Goal: Task Accomplishment & Management: Manage account settings

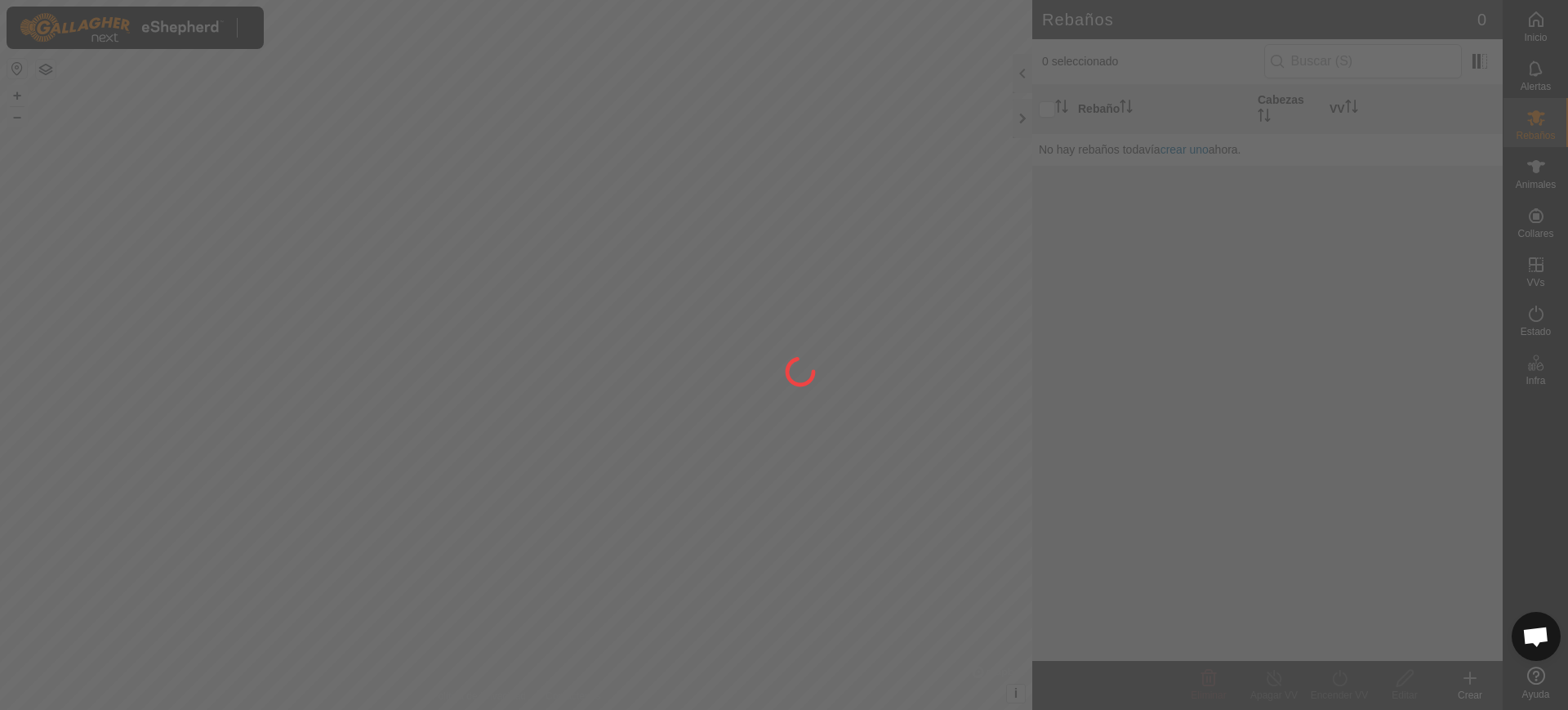
scroll to position [1302, 0]
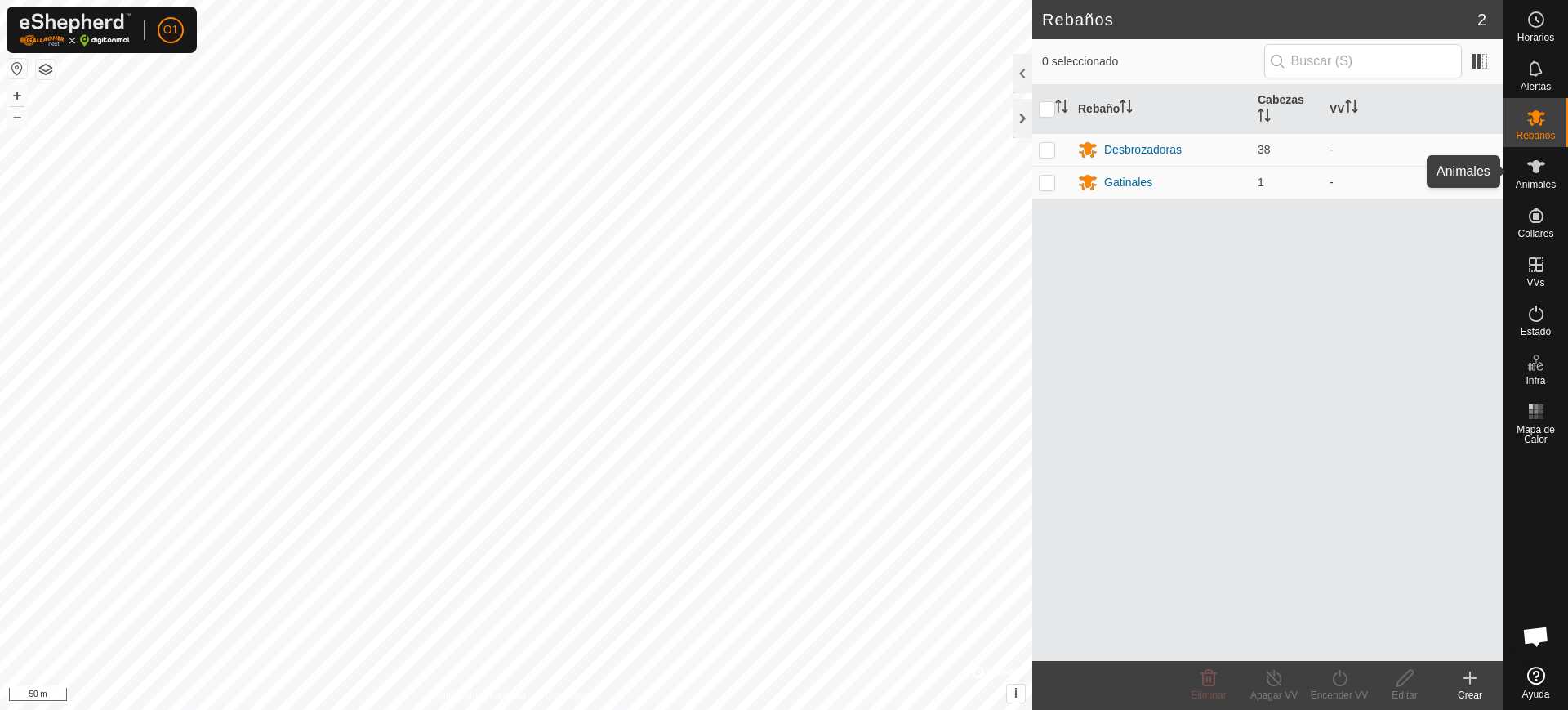
click at [1537, 162] on icon at bounding box center [1536, 166] width 18 height 13
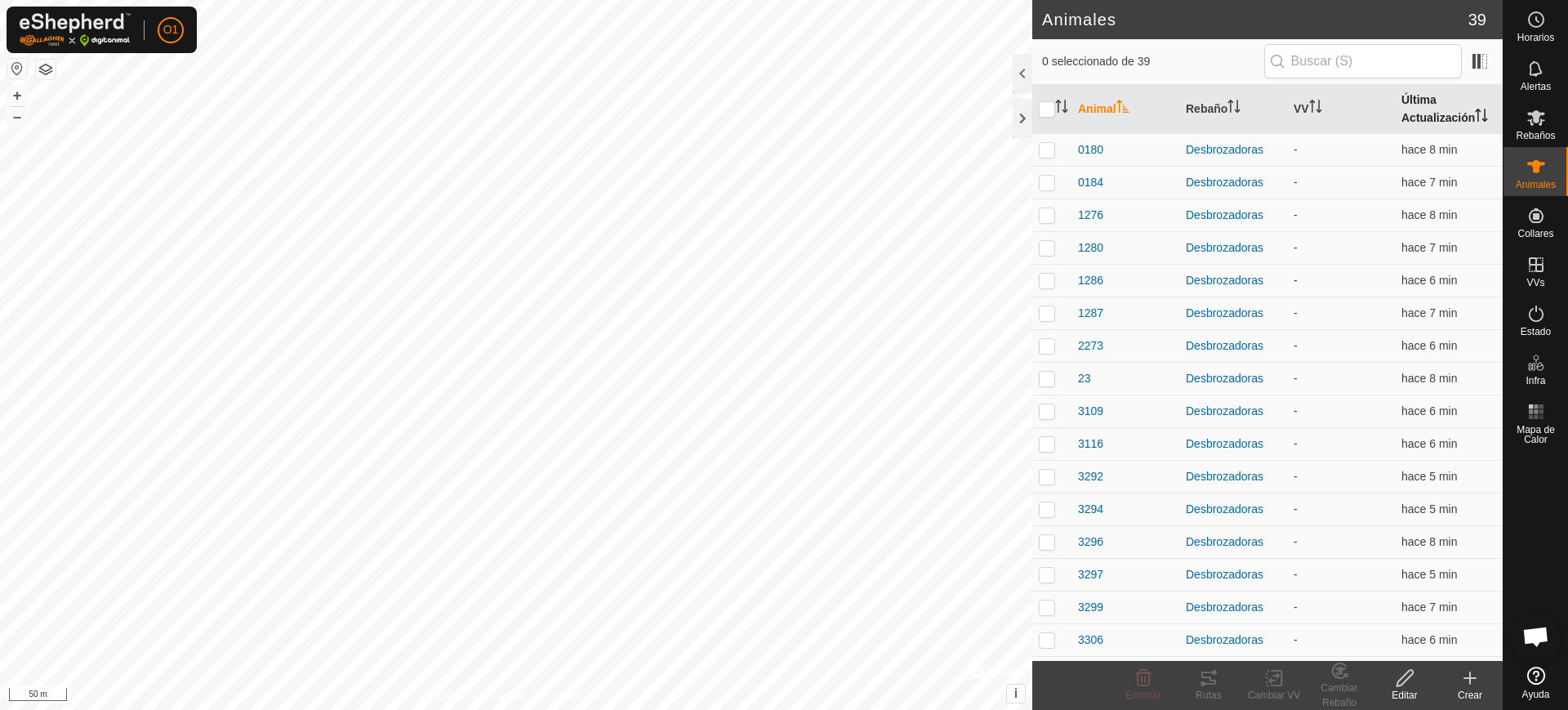
click at [1417, 117] on th "Última Actualización" at bounding box center [1448, 109] width 107 height 49
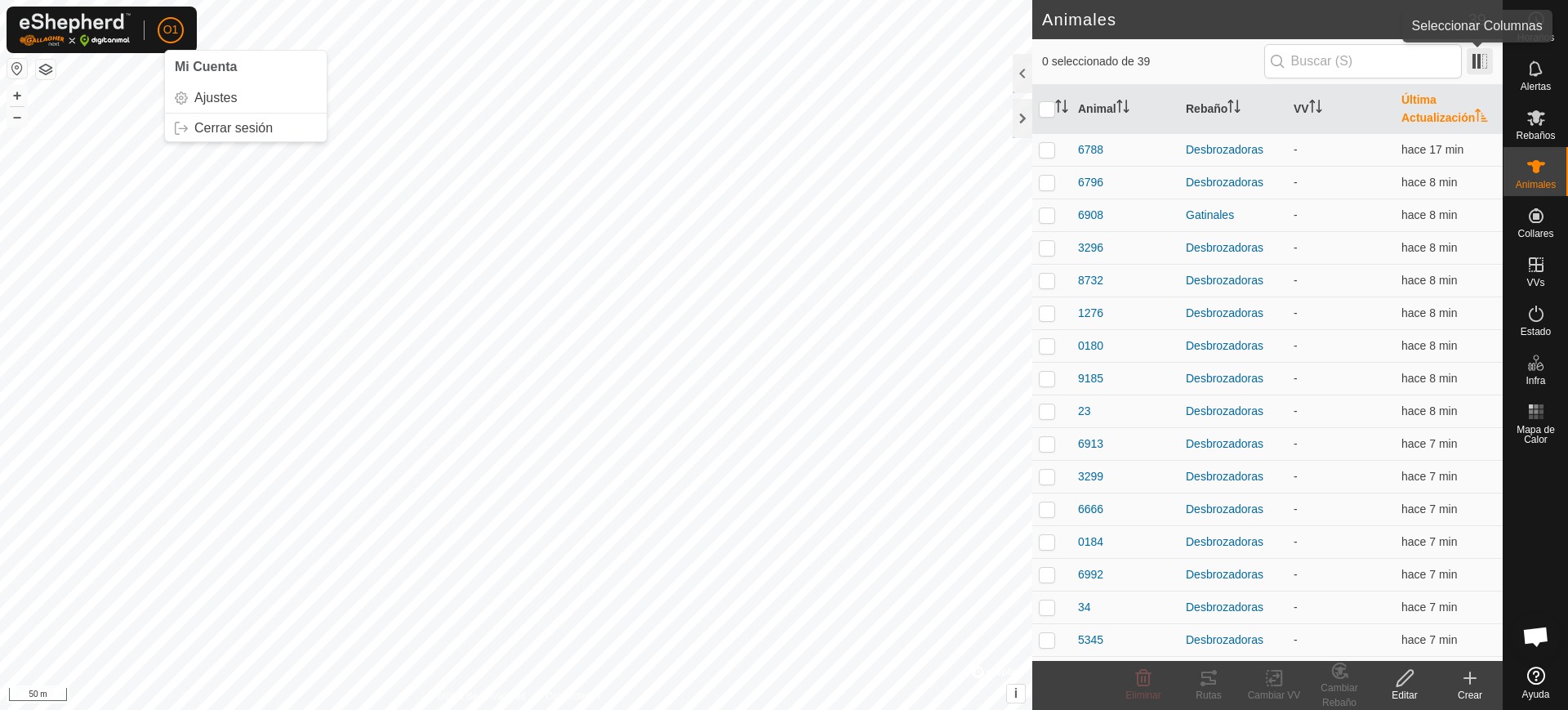
click at [1488, 52] on span at bounding box center [1479, 61] width 26 height 26
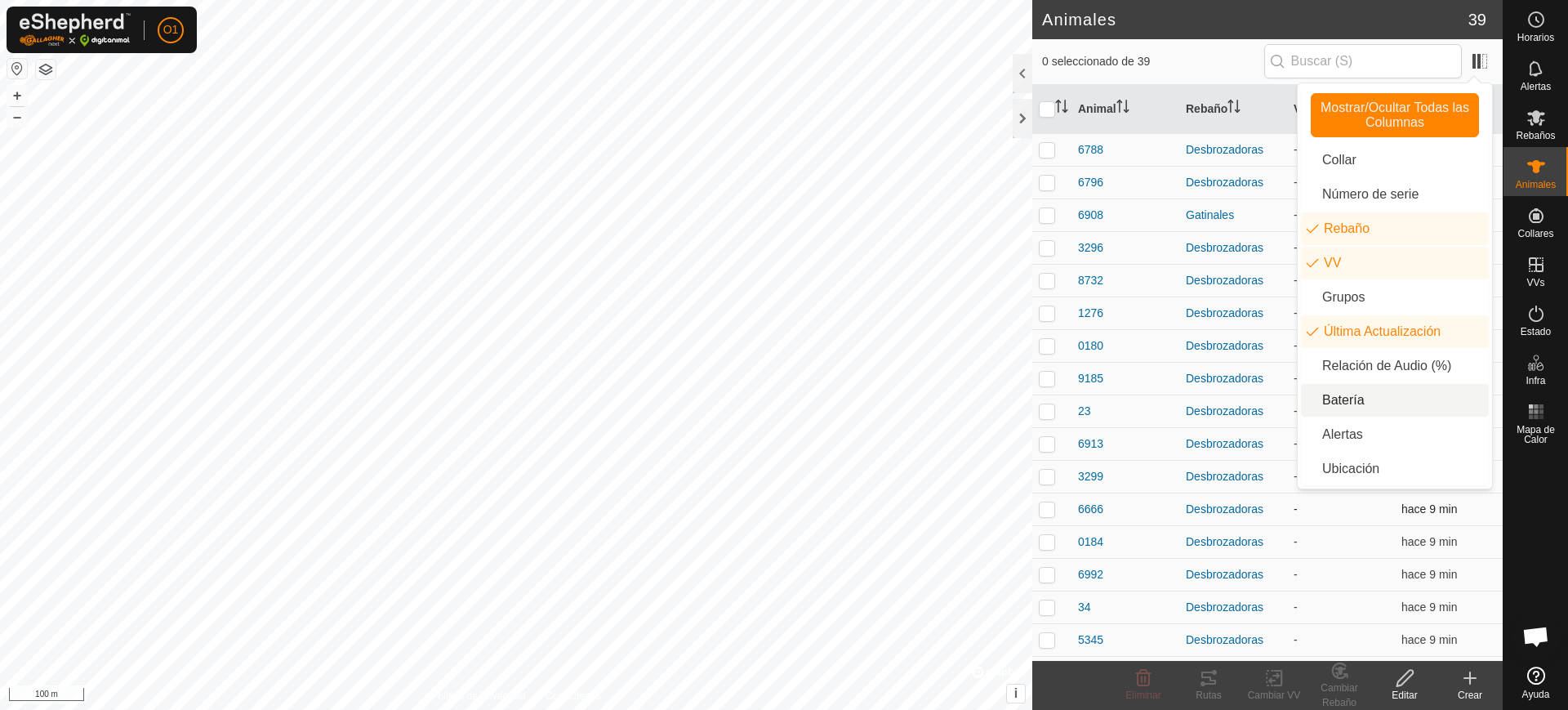
click at [1349, 521] on td "-" at bounding box center [1340, 509] width 107 height 33
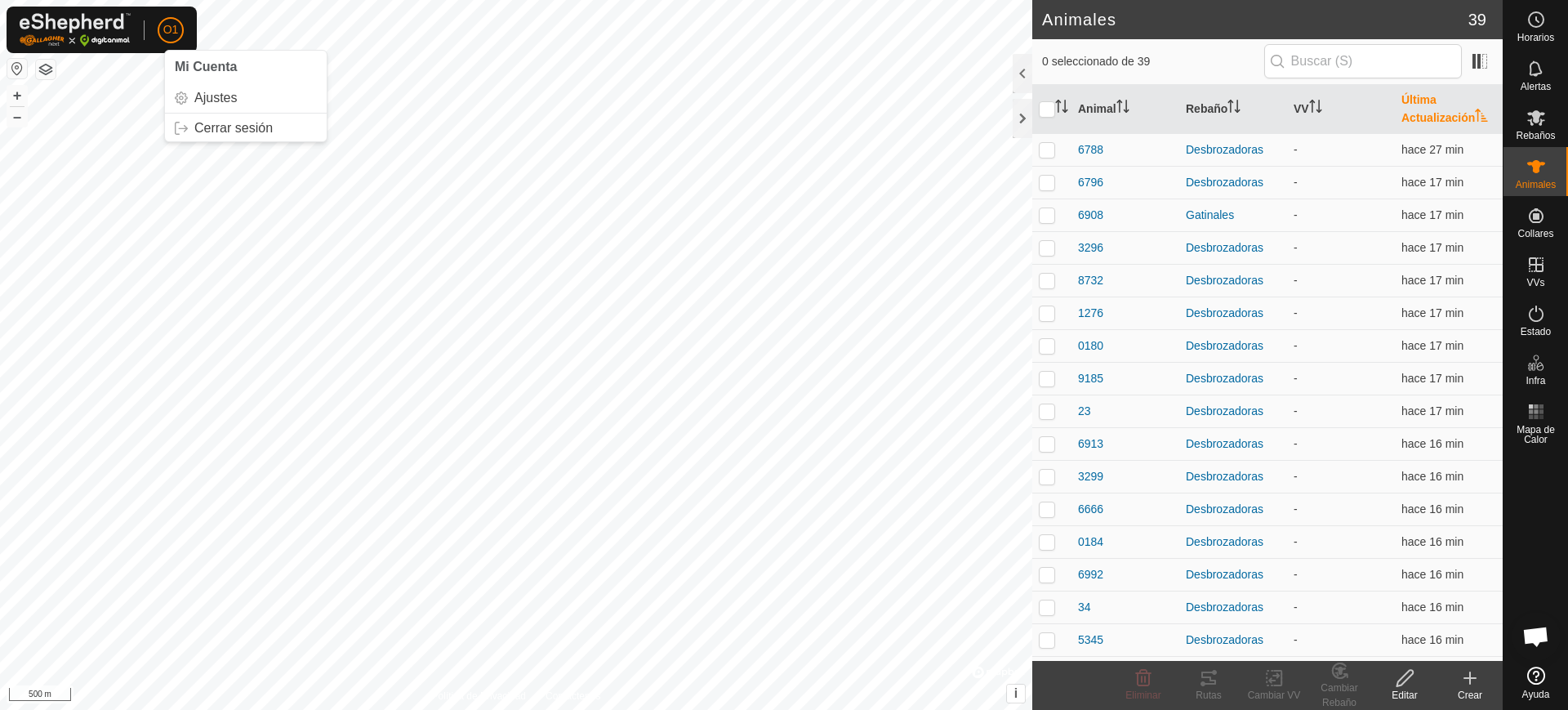
click at [144, 30] on div at bounding box center [144, 29] width 1 height 19
click at [180, 34] on p-avatar "O1" at bounding box center [171, 30] width 26 height 26
click at [222, 120] on link "Cerrar sesión" at bounding box center [246, 128] width 162 height 26
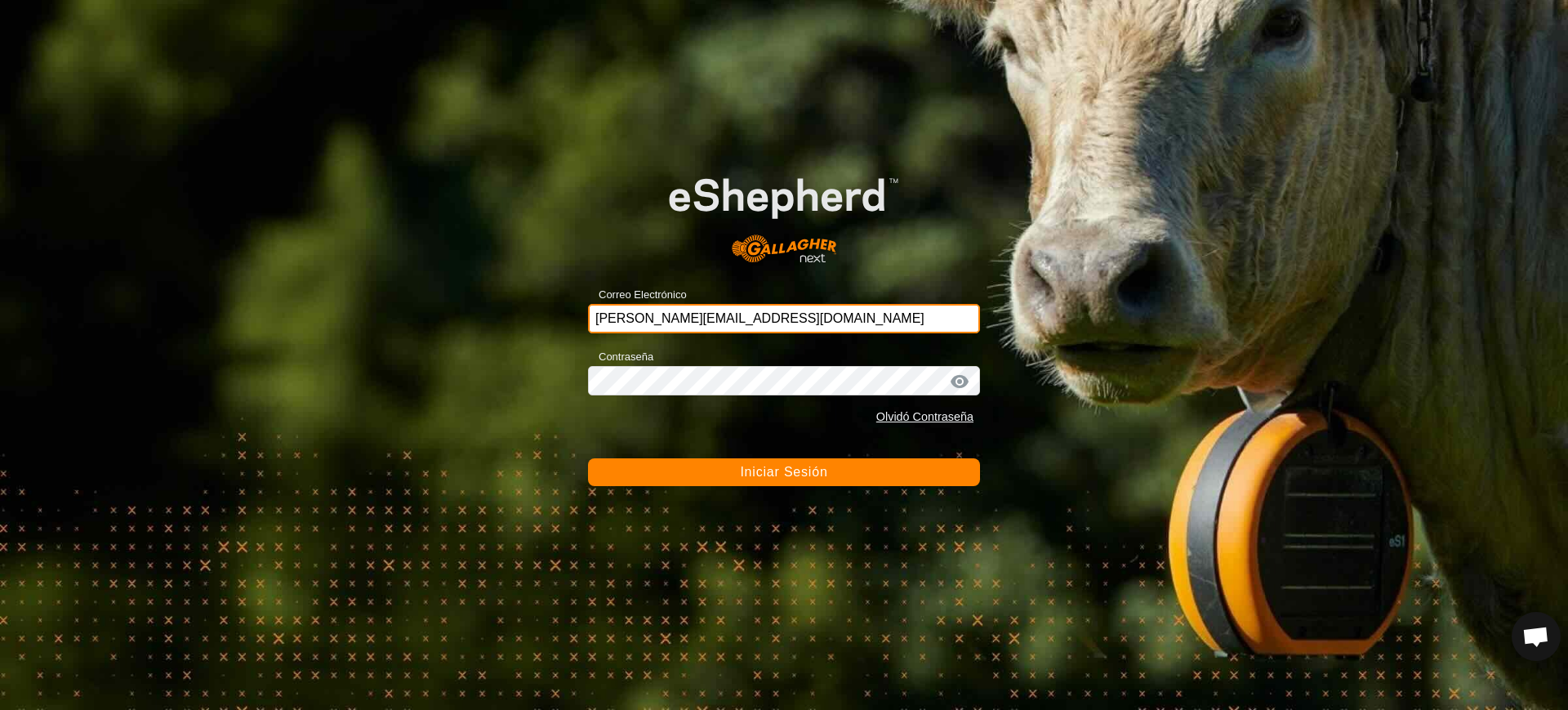
drag, startPoint x: 836, startPoint y: 310, endPoint x: 291, endPoint y: 255, distance: 547.8
click at [297, 255] on div "Correo Electrónico [PERSON_NAME][EMAIL_ADDRESS][DOMAIN_NAME] Contraseña Olvidó …" at bounding box center [784, 355] width 1568 height 710
type input "[EMAIL_ADDRESS][DOMAIN_NAME]"
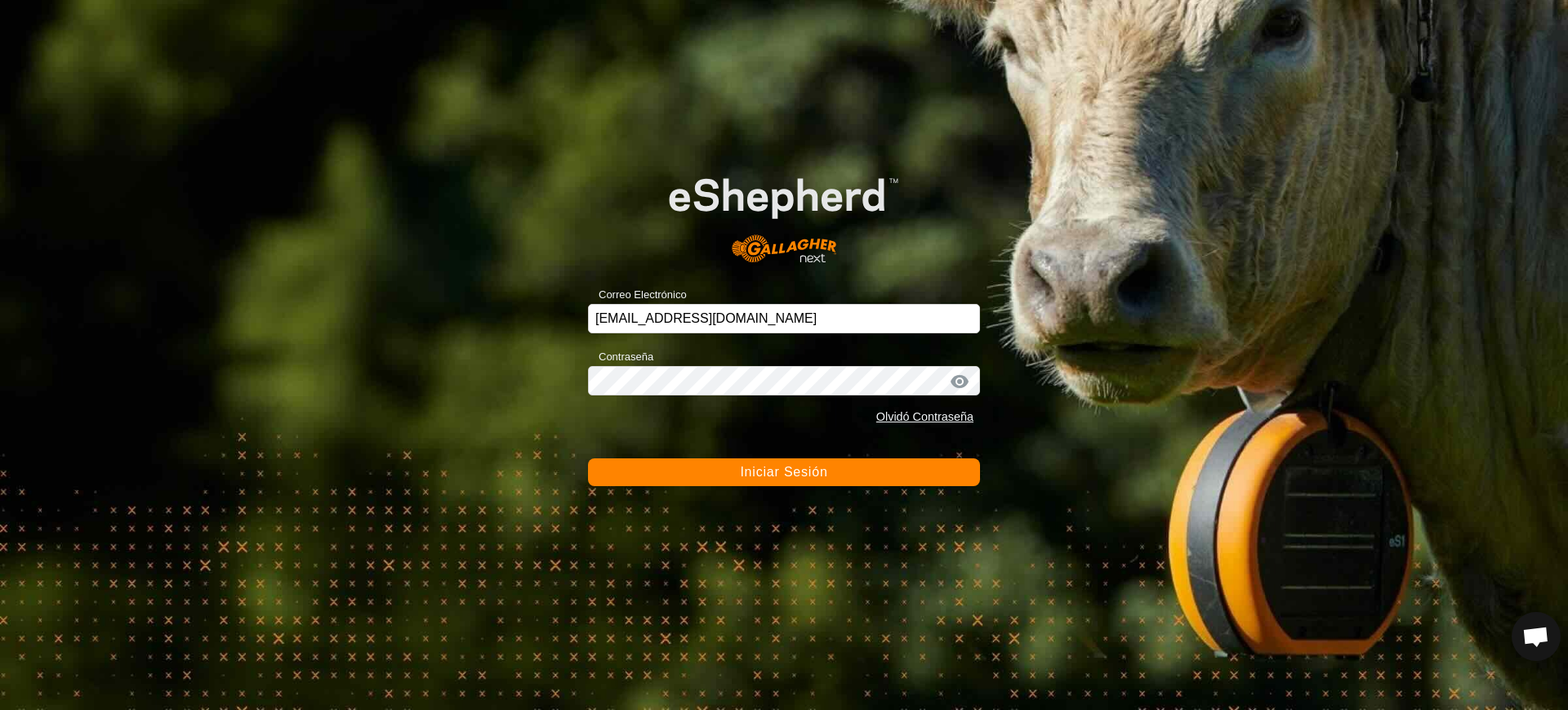
click at [828, 476] on button "Iniciar Sesión" at bounding box center [783, 472] width 392 height 28
